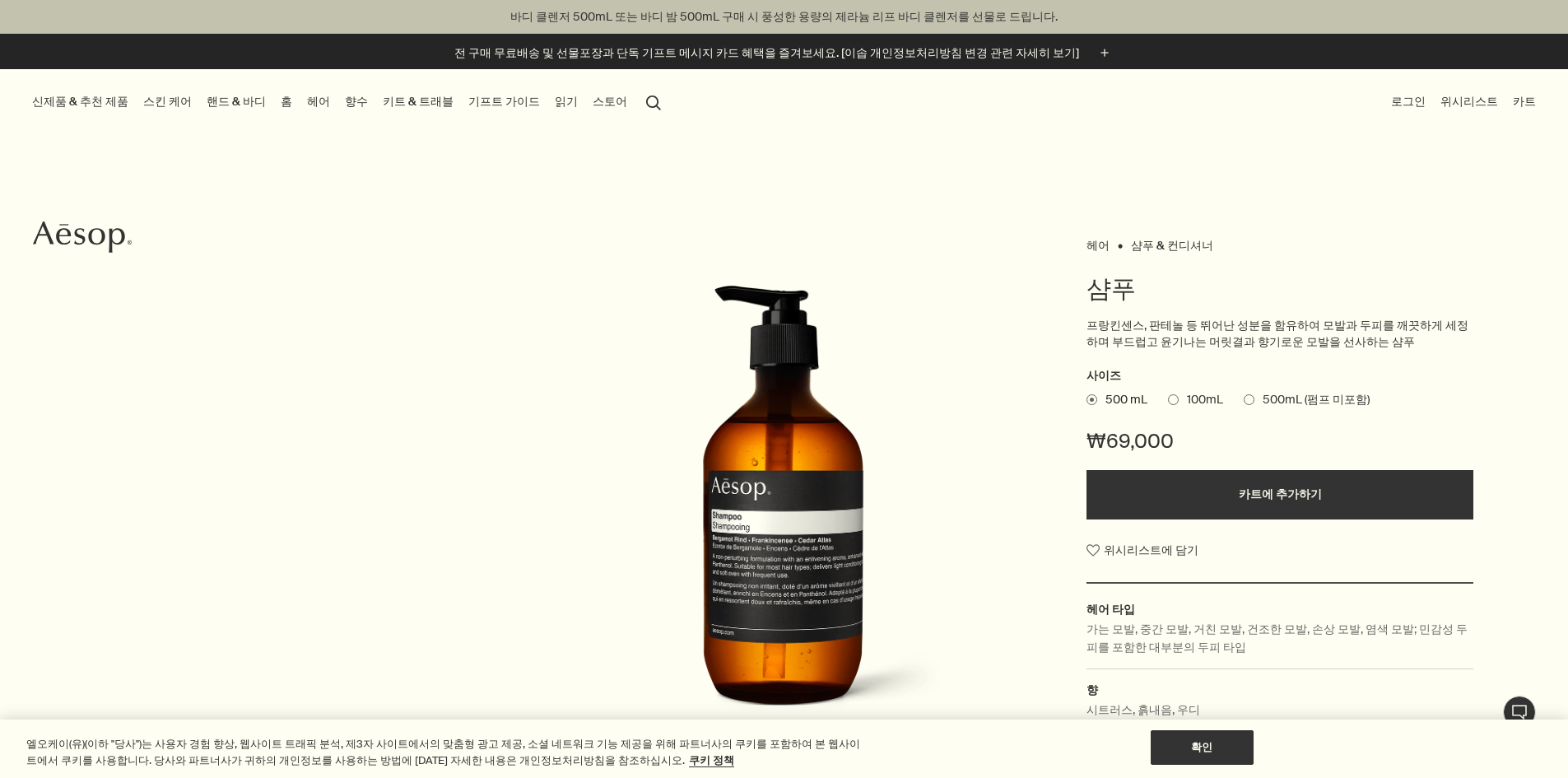
click at [334, 103] on link "헤어" at bounding box center [318, 101] width 30 height 22
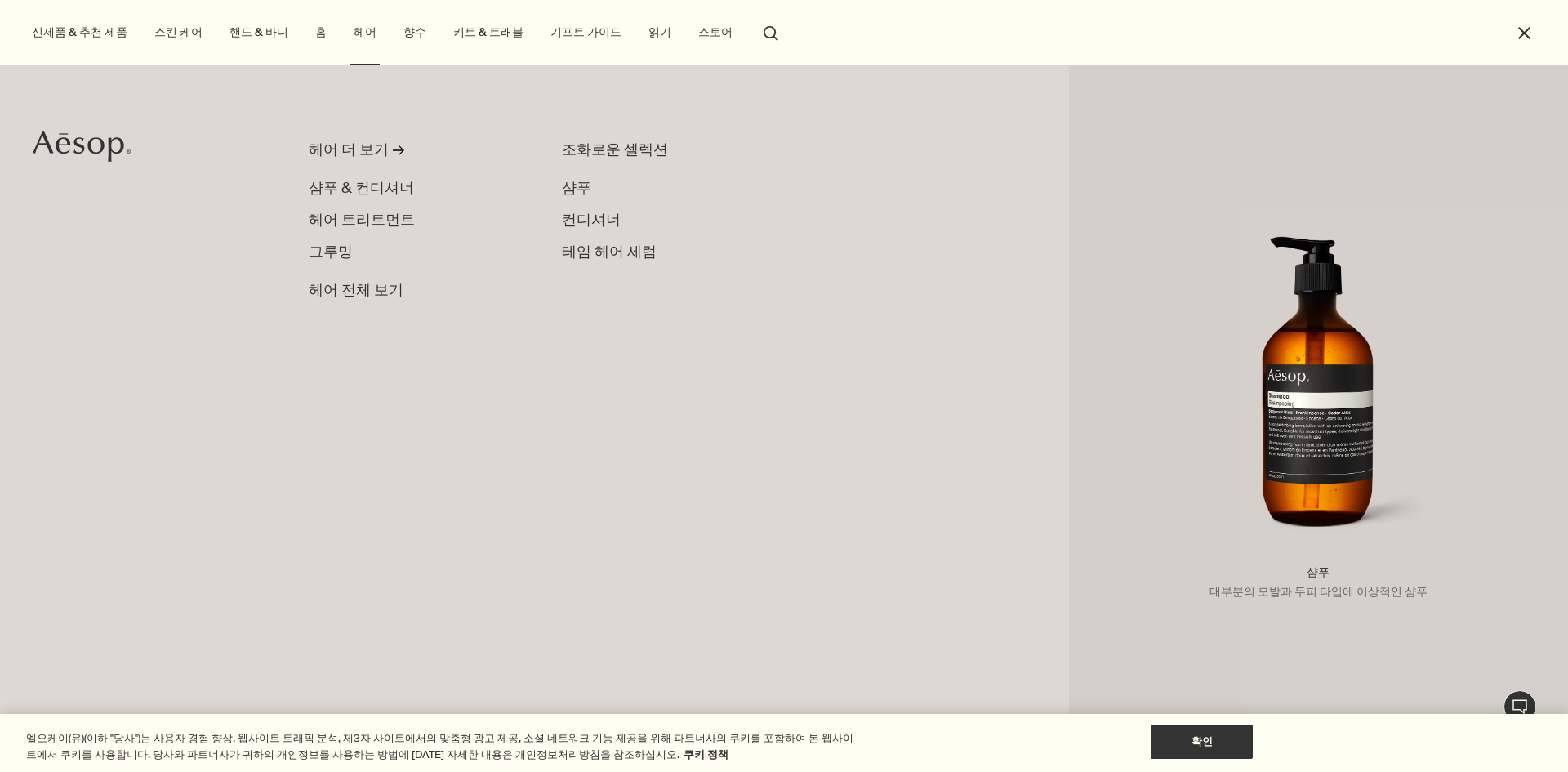
click at [585, 185] on span "샴푸" at bounding box center [576, 188] width 29 height 20
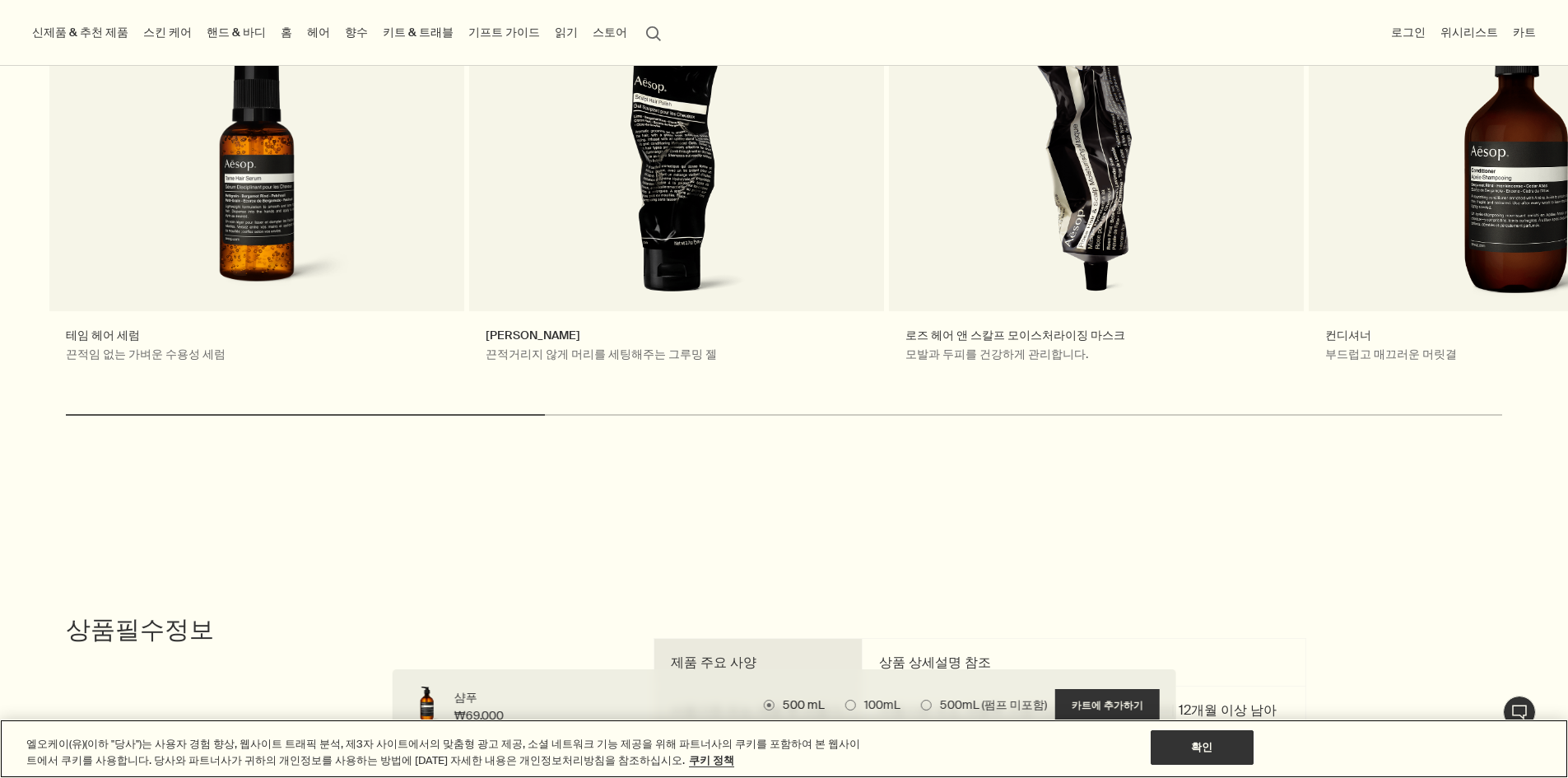
scroll to position [2058, 0]
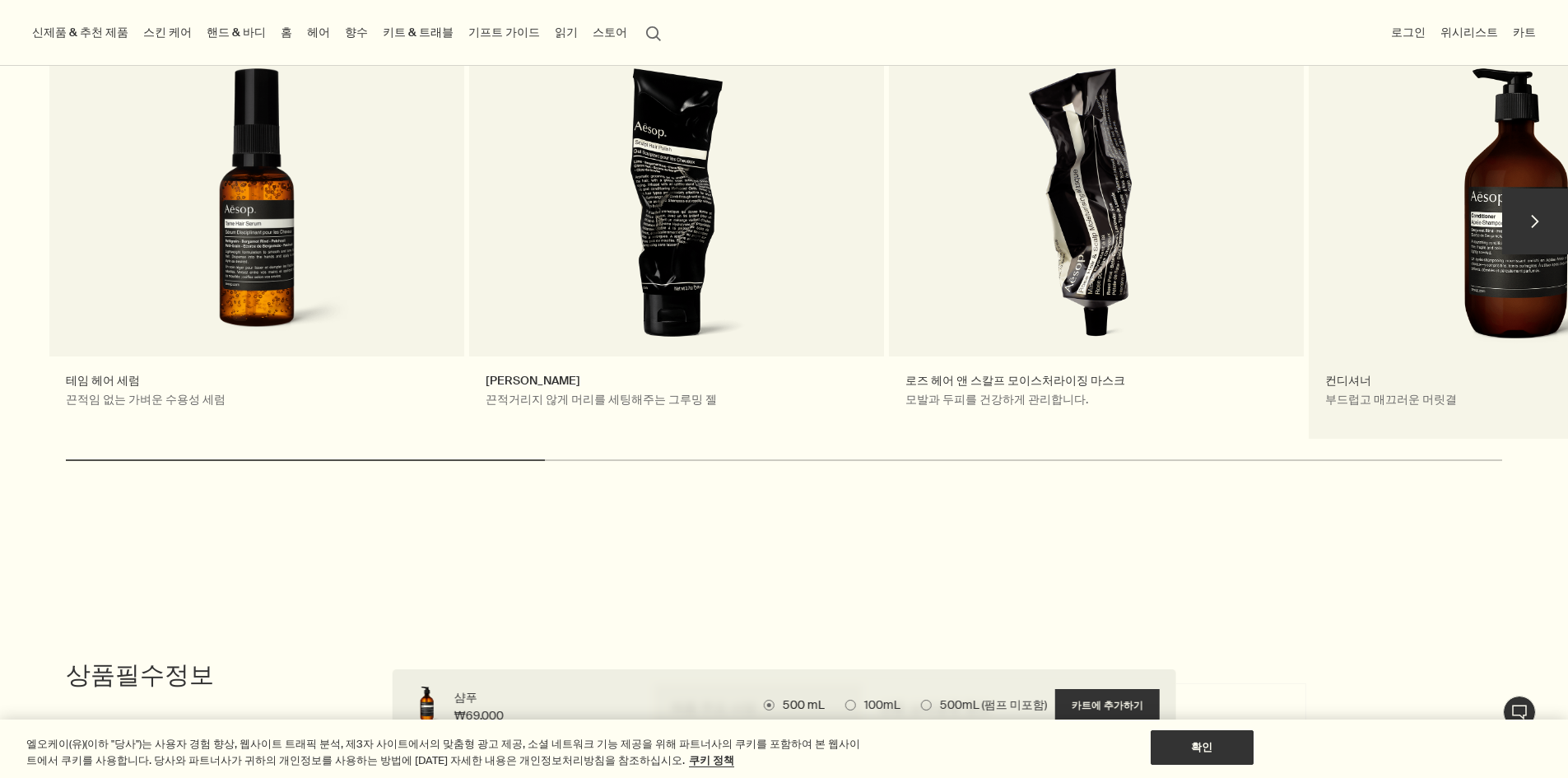
click at [1428, 252] on link "컨디셔너 부드럽고 매끄러운 머릿결" at bounding box center [1516, 228] width 415 height 420
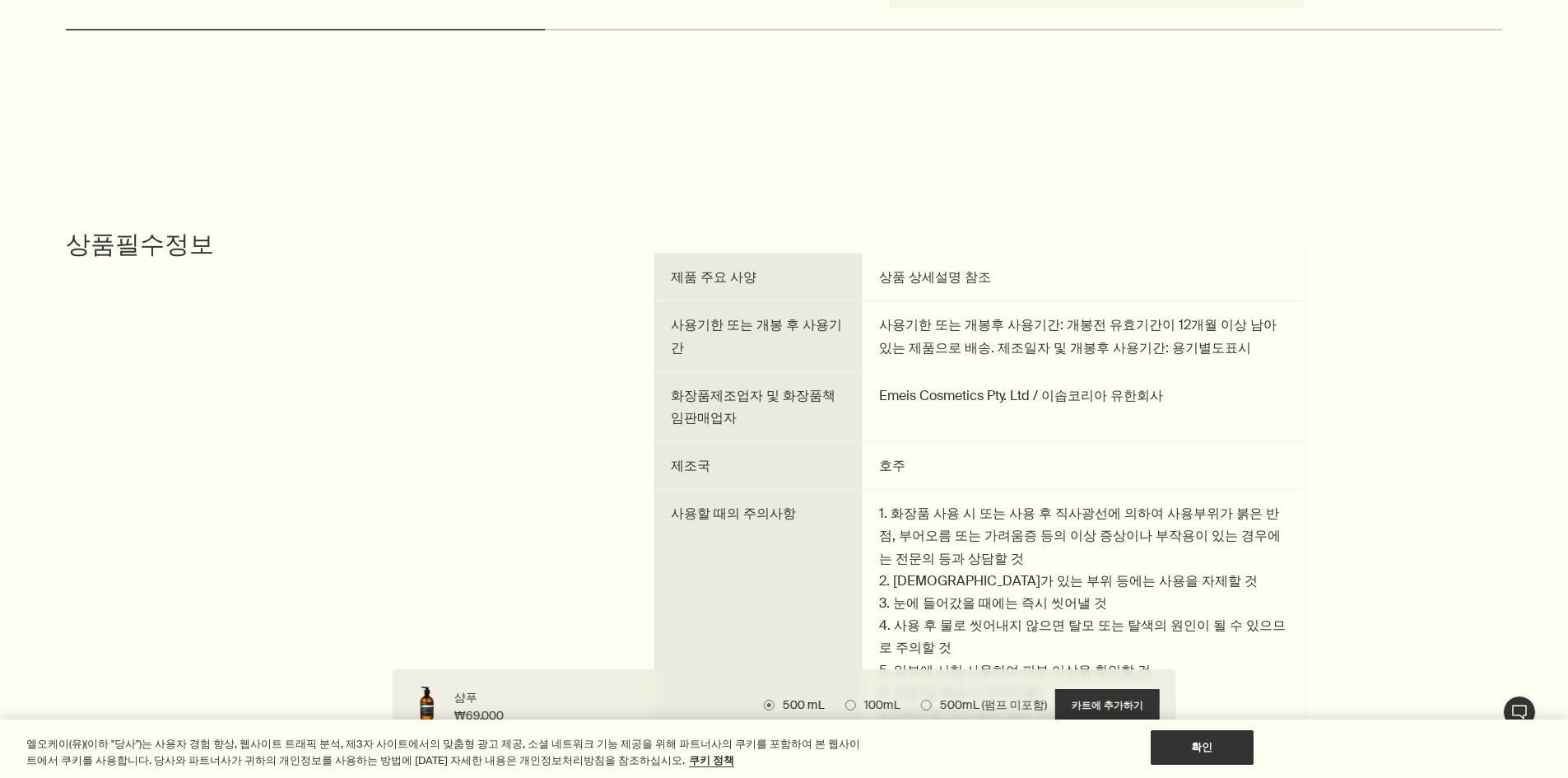
scroll to position [2551, 0]
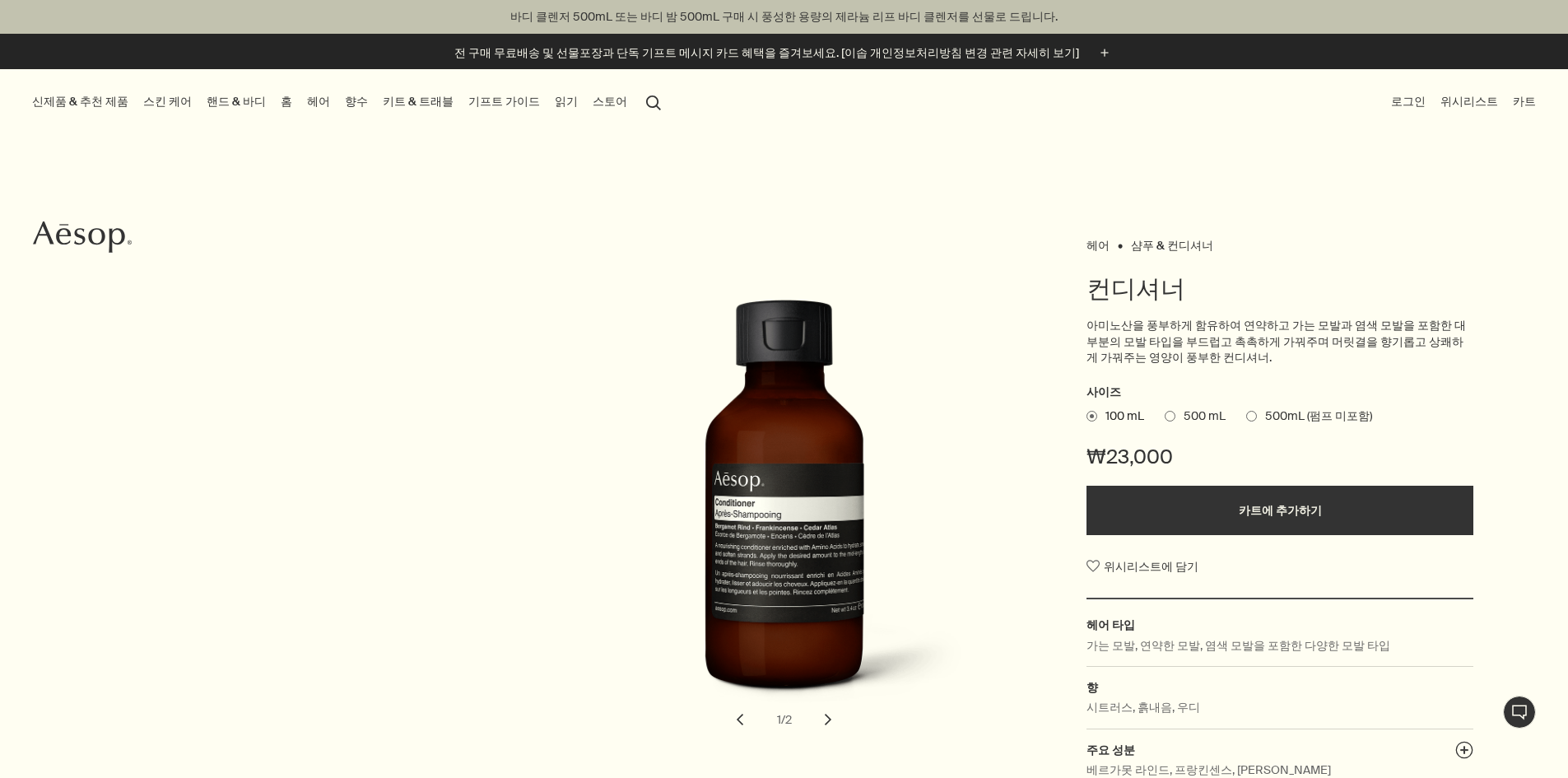
click at [334, 97] on link "헤어" at bounding box center [318, 101] width 30 height 22
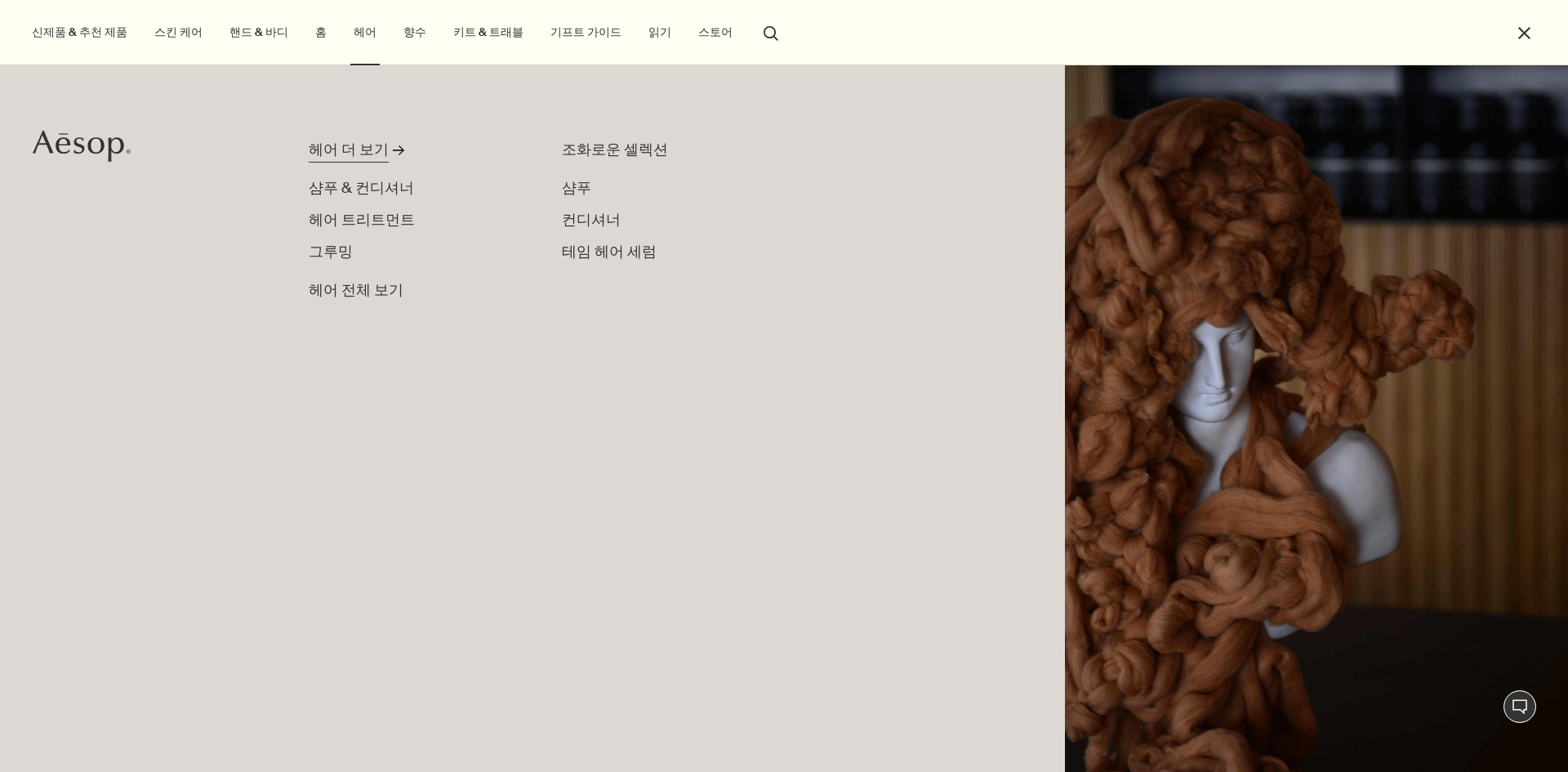
click at [393, 145] on icon "rightArrow" at bounding box center [398, 150] width 11 height 11
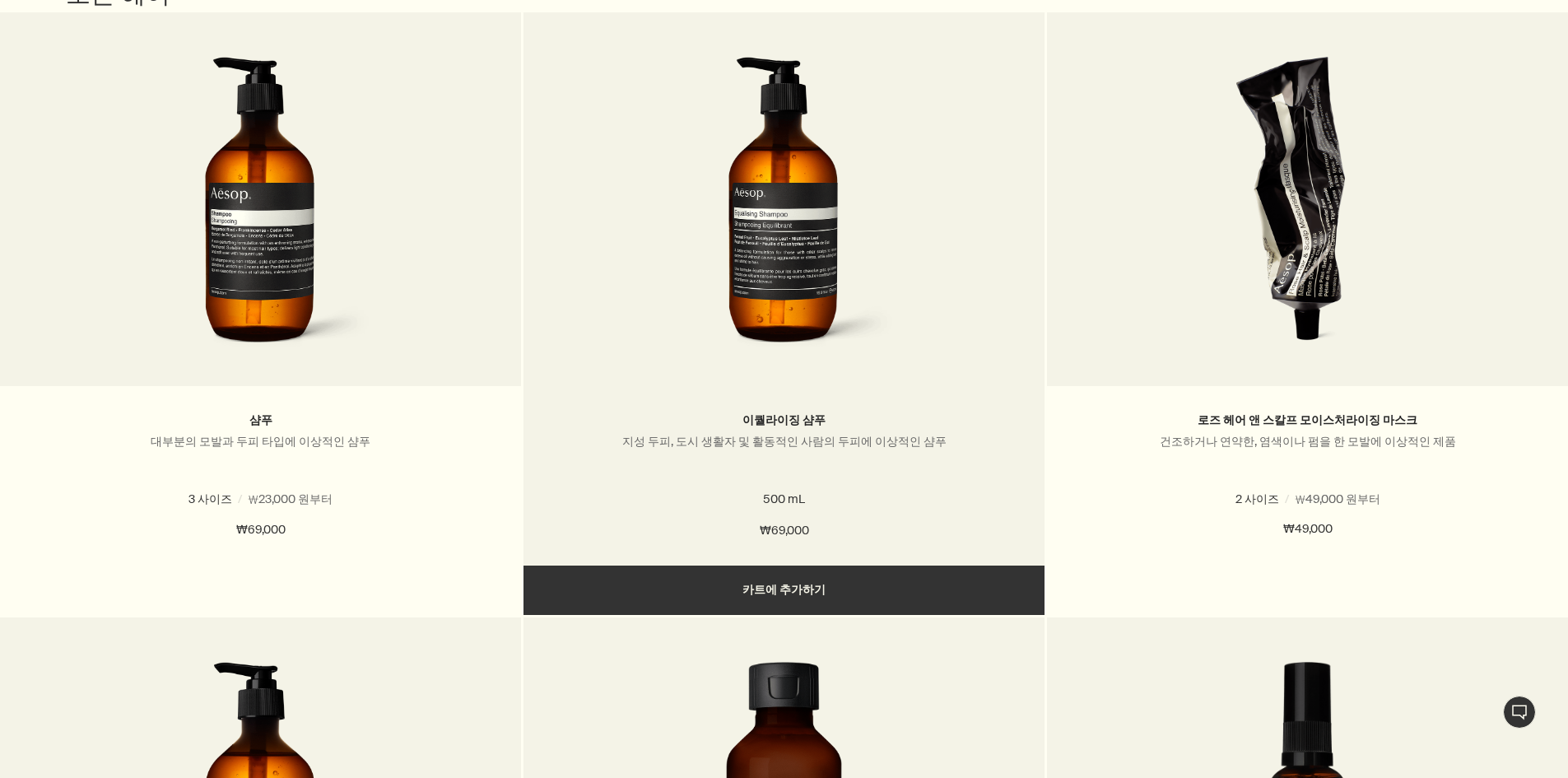
scroll to position [1646, 0]
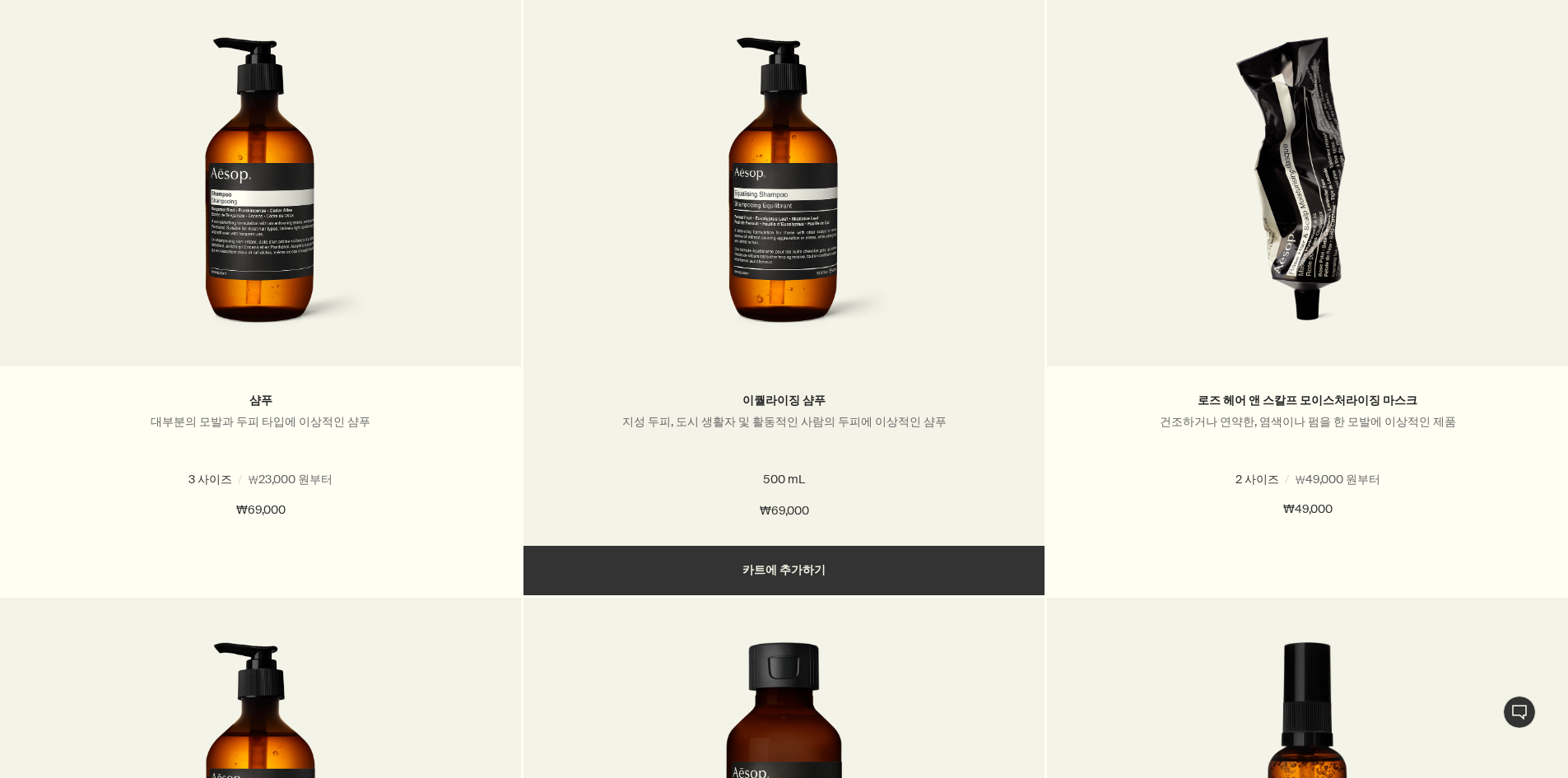
click at [838, 305] on img at bounding box center [783, 189] width 246 height 305
